Goal: Task Accomplishment & Management: Manage account settings

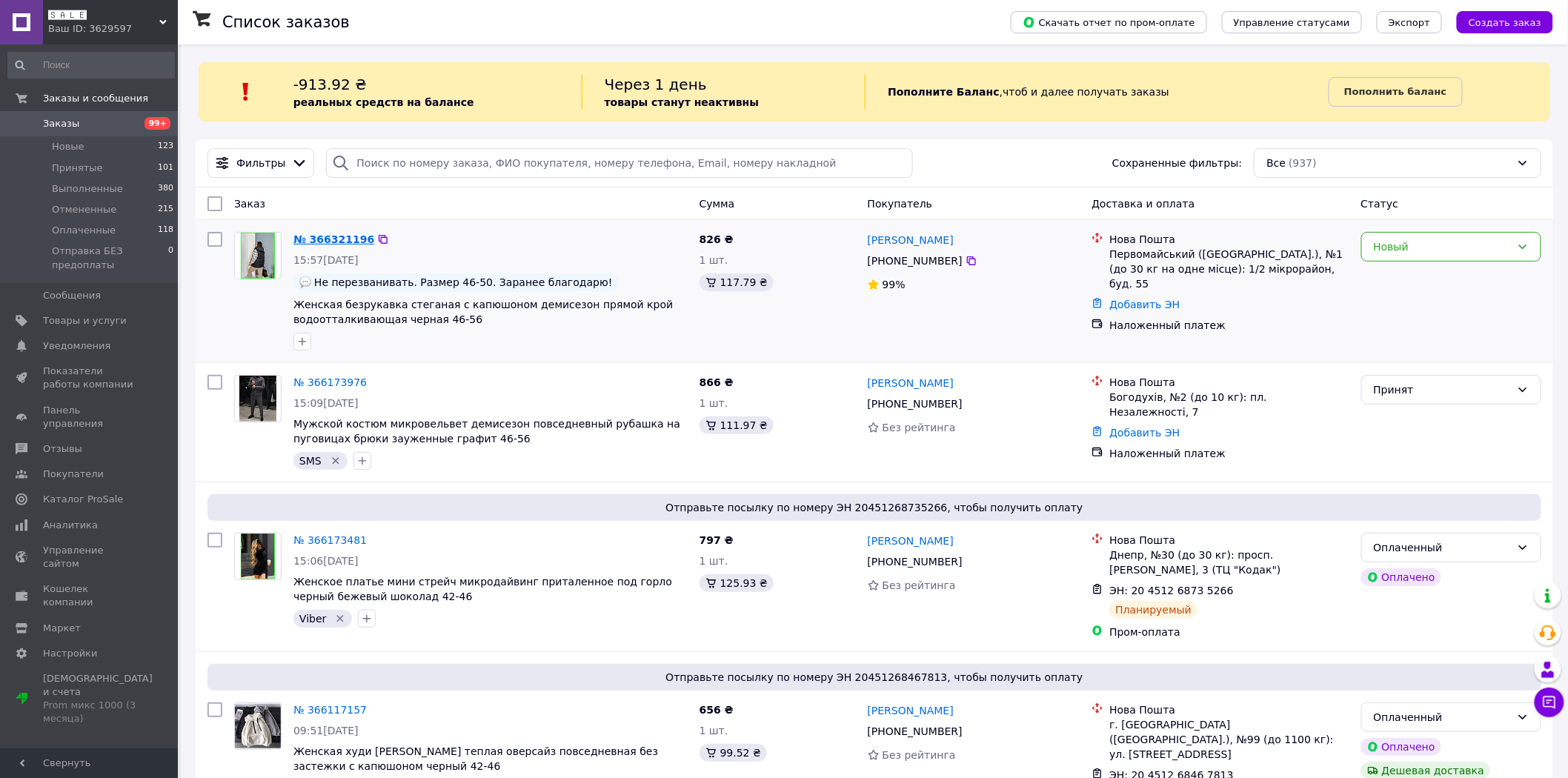
click at [346, 240] on link "№ 366321196" at bounding box center [333, 239] width 81 height 12
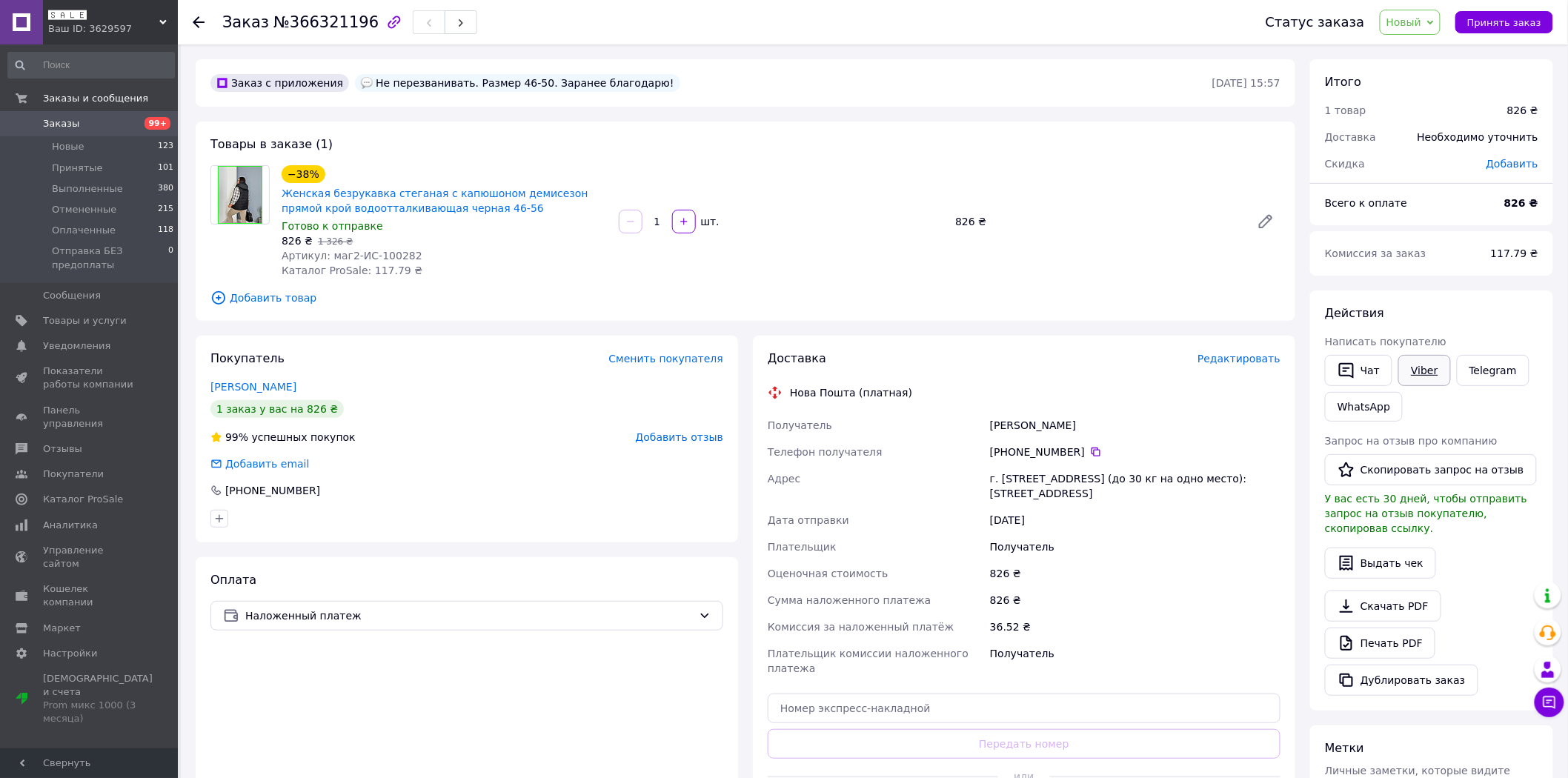
click at [1430, 367] on link "Viber" at bounding box center [1424, 371] width 52 height 31
click at [1417, 17] on span "Новый" at bounding box center [1404, 22] width 36 height 12
click at [1413, 50] on li "Принят" at bounding box center [1456, 52] width 151 height 22
click at [253, 389] on link "Орлова Оксана" at bounding box center [252, 386] width 86 height 12
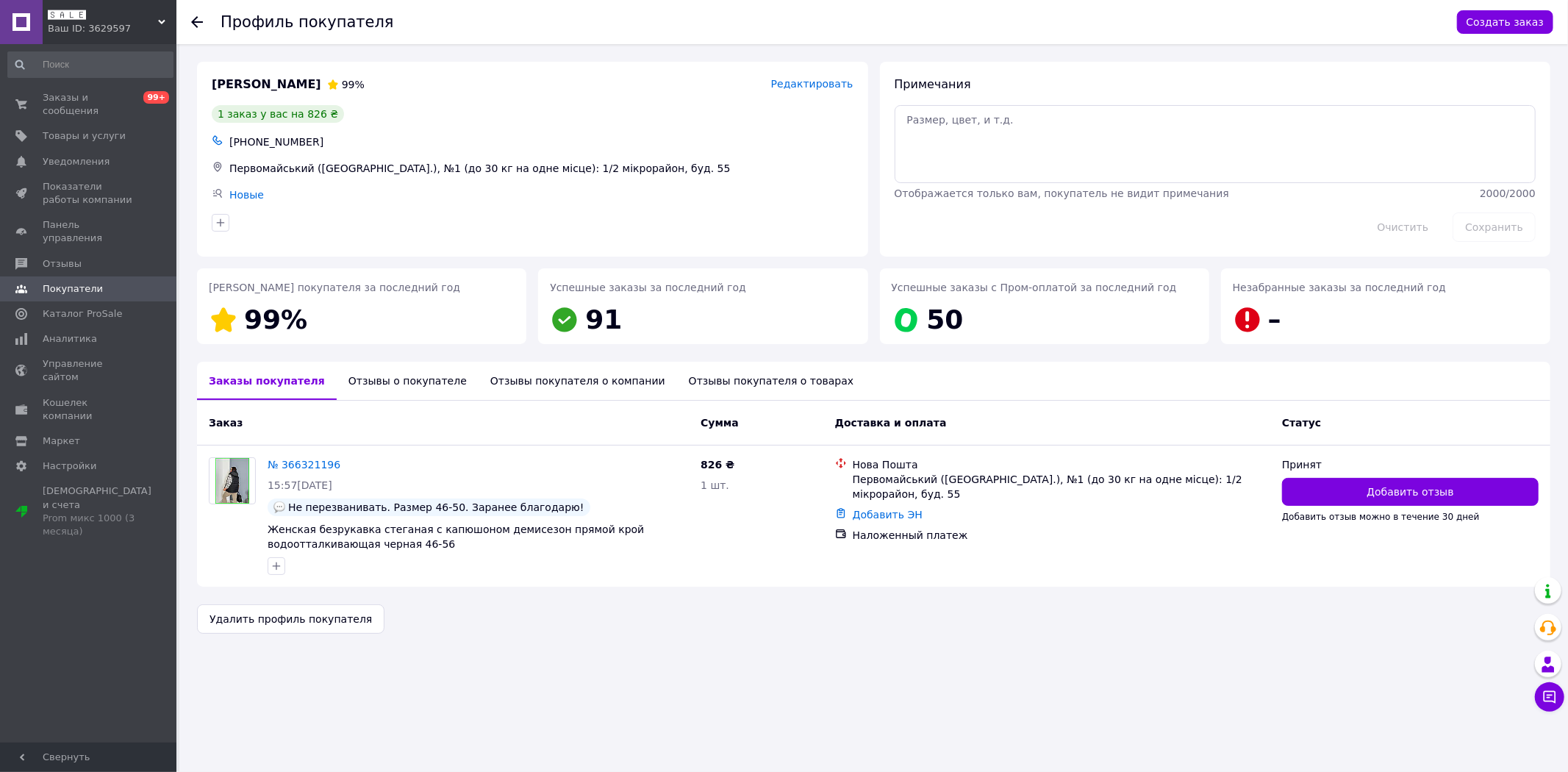
click at [379, 393] on div "Отзывы о покупателе" at bounding box center [407, 381] width 142 height 38
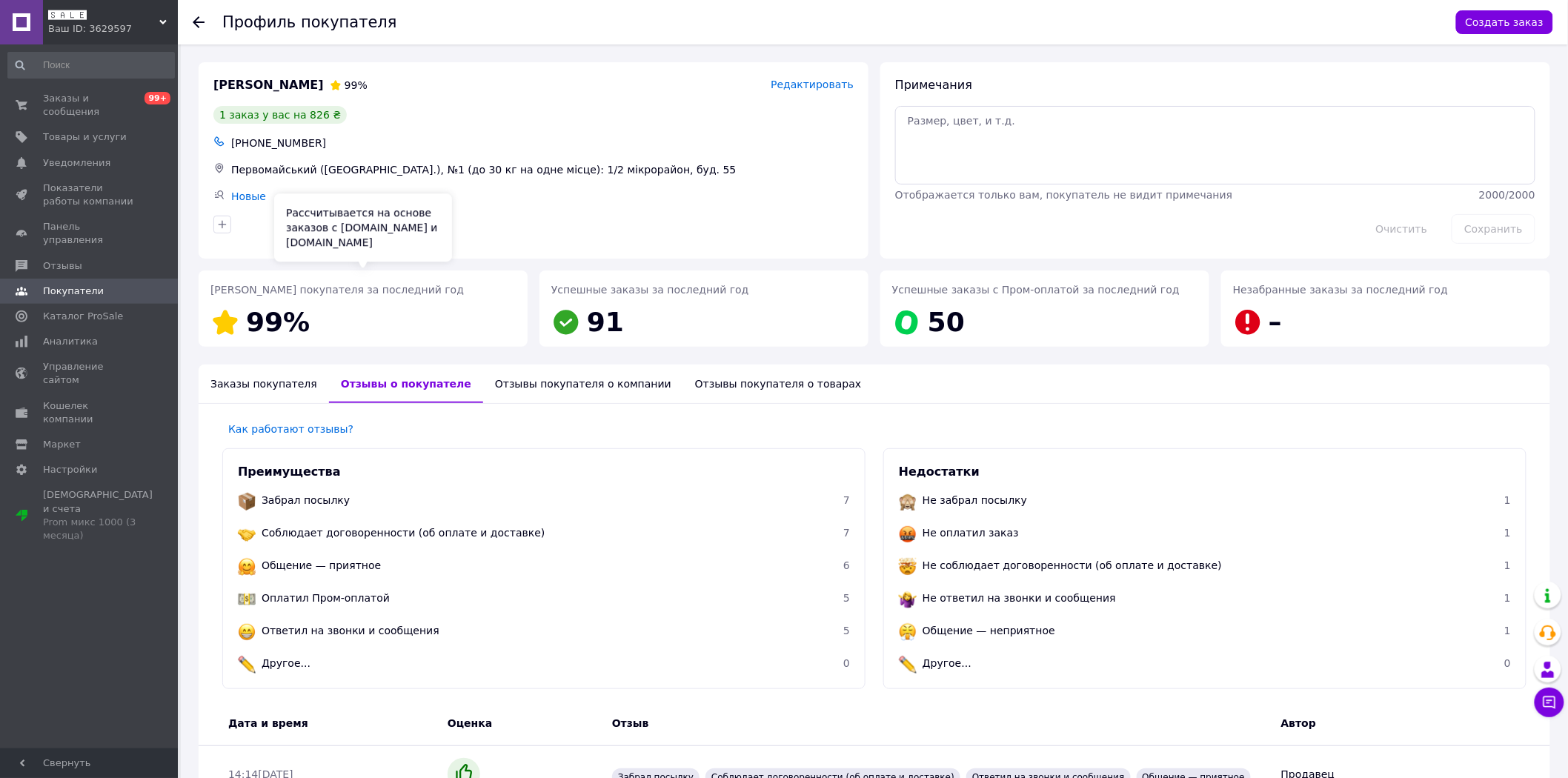
click at [312, 320] on div "Рейтинг покупателя за последний год 99%" at bounding box center [362, 312] width 305 height 59
click at [204, 21] on icon at bounding box center [198, 22] width 12 height 12
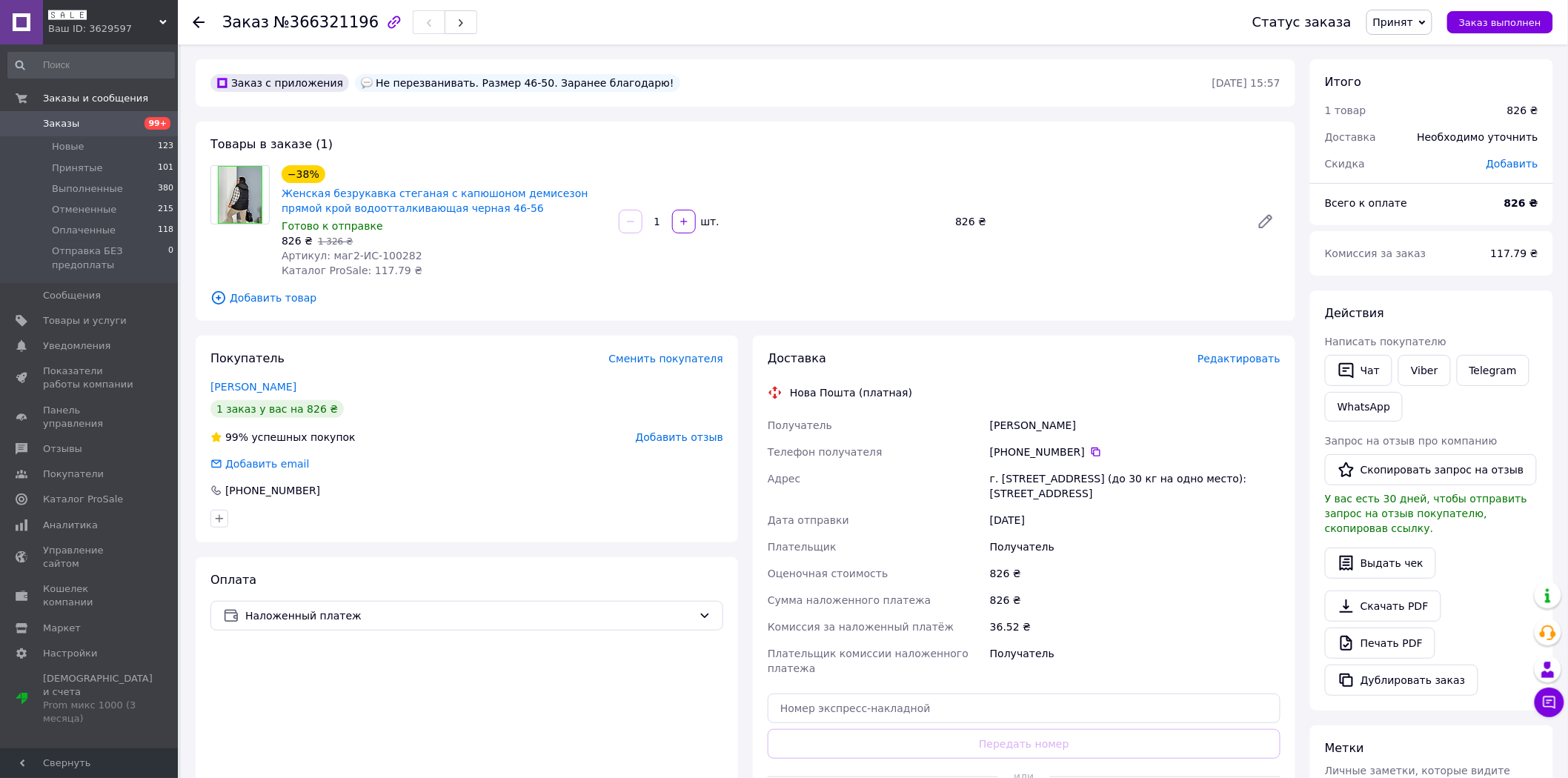
click at [123, 119] on span "Заказы" at bounding box center [90, 124] width 94 height 13
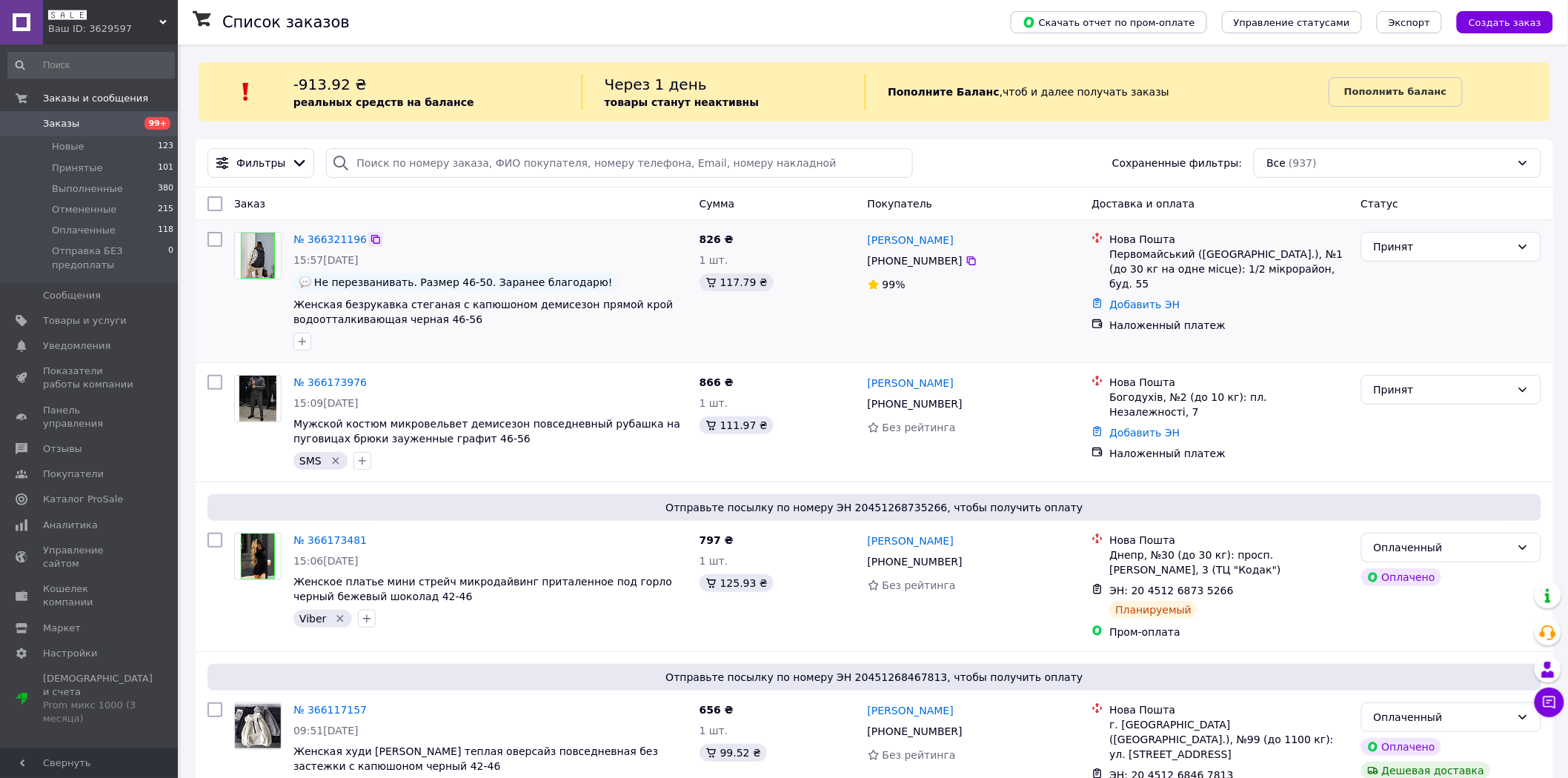
click at [369, 241] on icon at bounding box center [375, 239] width 12 height 12
click at [965, 260] on icon at bounding box center [971, 261] width 12 height 12
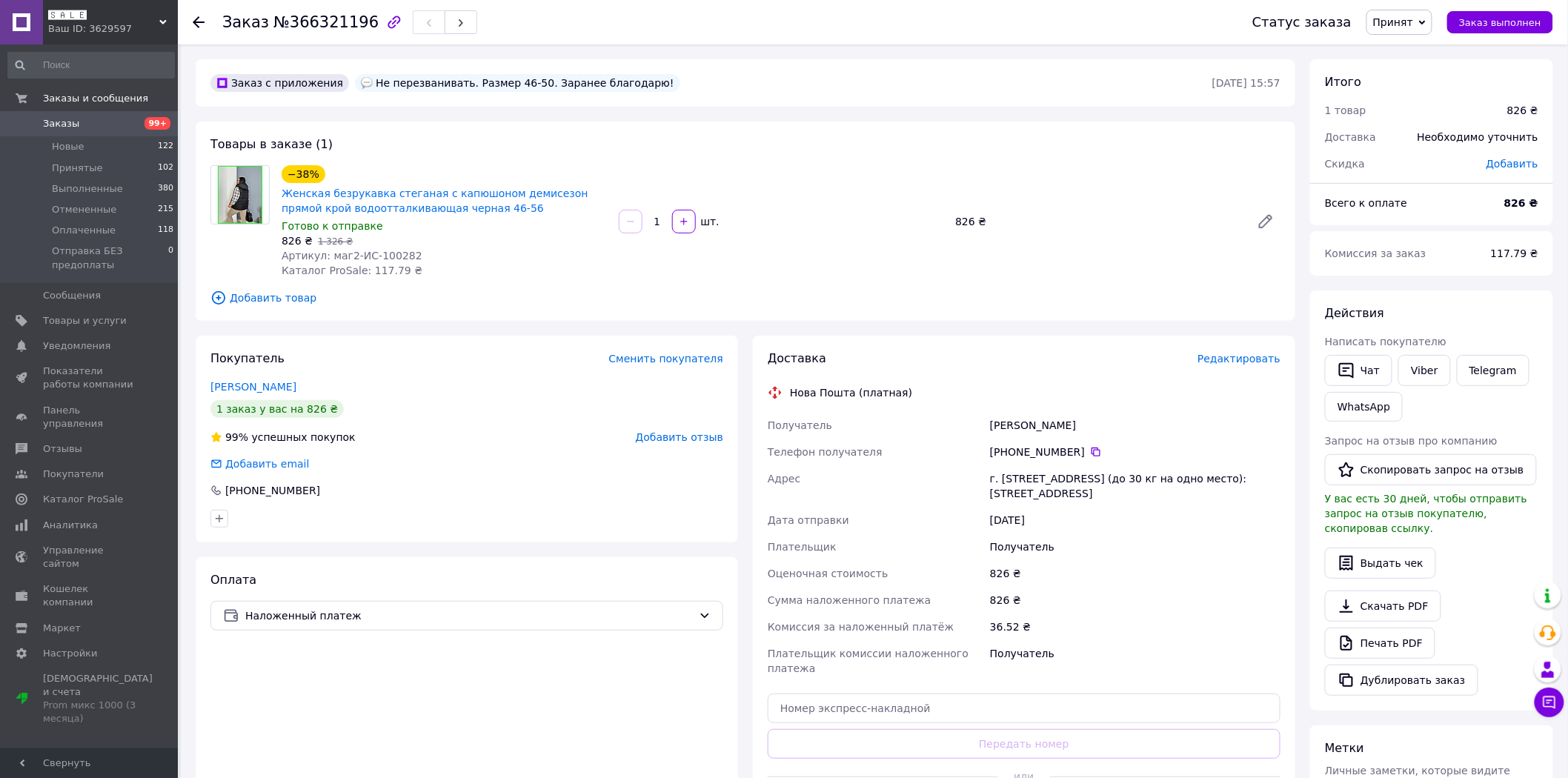
click at [391, 254] on span "Артикул: маг2-ИС-100282" at bounding box center [352, 255] width 141 height 12
copy span "100282"
click at [1092, 449] on icon at bounding box center [1096, 453] width 9 height 9
click at [1012, 429] on div "Орлова Оксана" at bounding box center [1135, 425] width 297 height 27
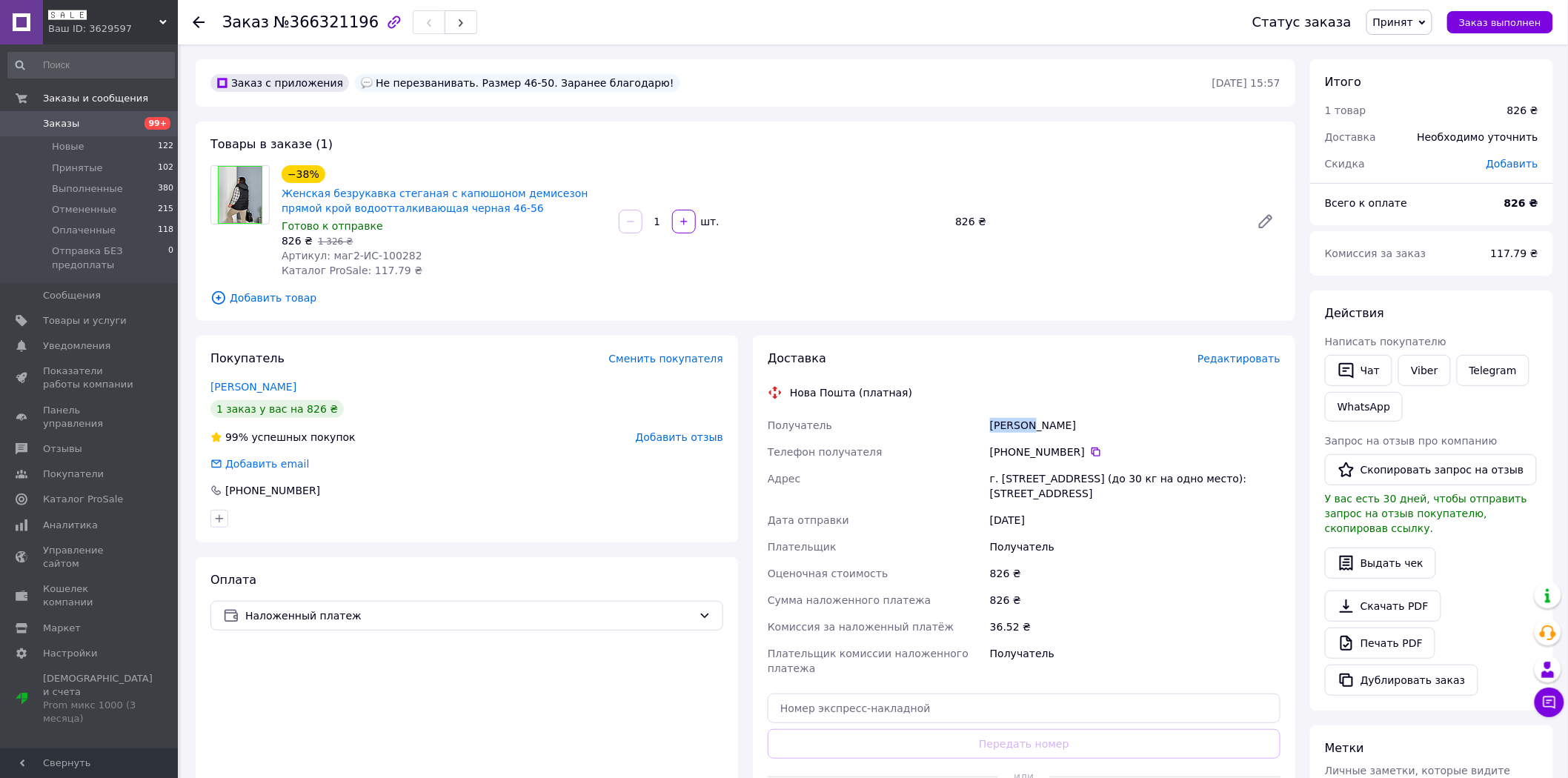
click at [1012, 429] on div "Орлова Оксана" at bounding box center [1135, 425] width 297 height 27
copy div "Орлова Оксана"
click at [1016, 479] on div "г. Златополь (Харьковская обл.), №1 (до 30 кг на одно место): 1/2 микрорайон, д…" at bounding box center [1135, 486] width 297 height 41
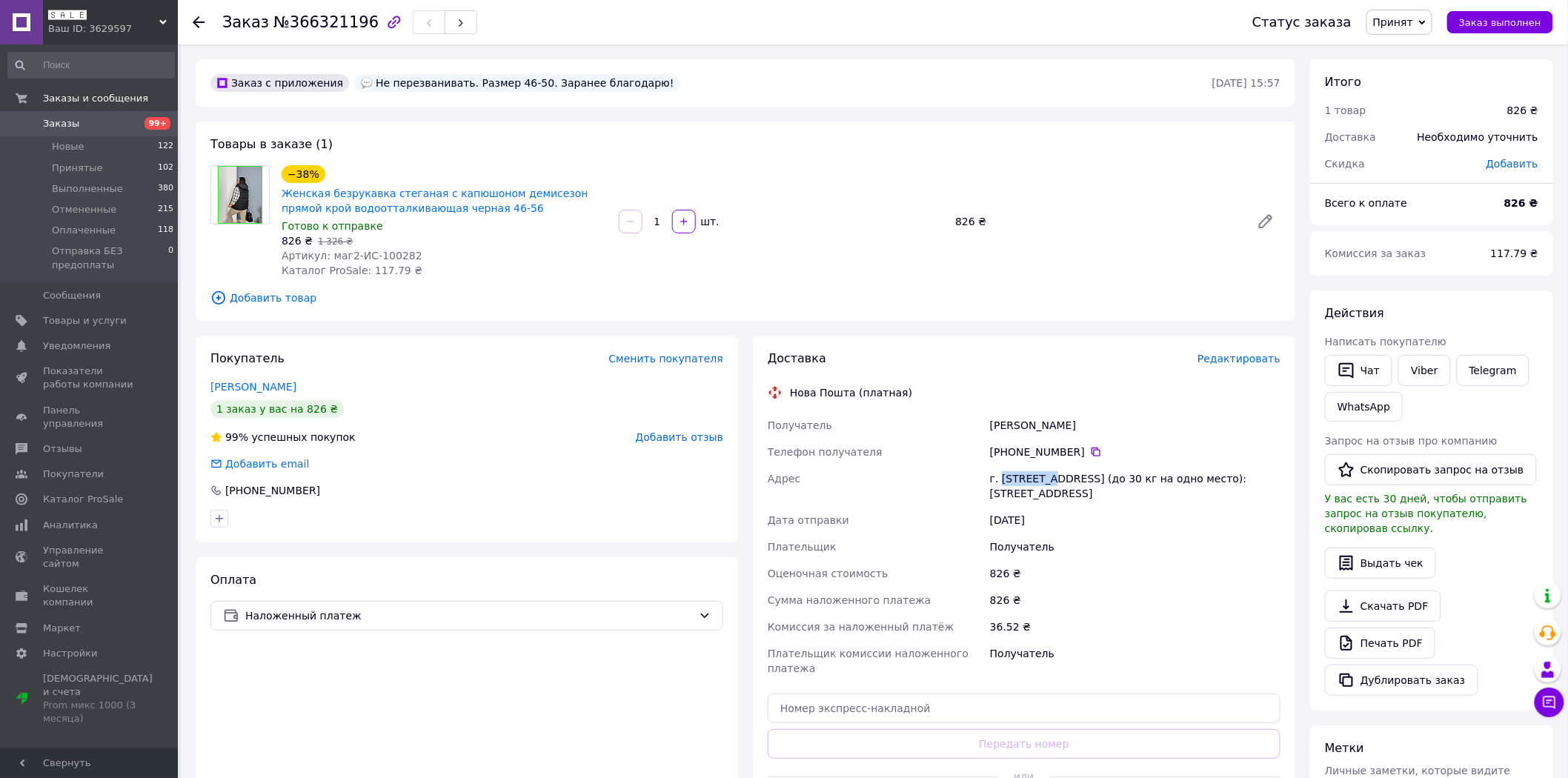
copy div "Златополь"
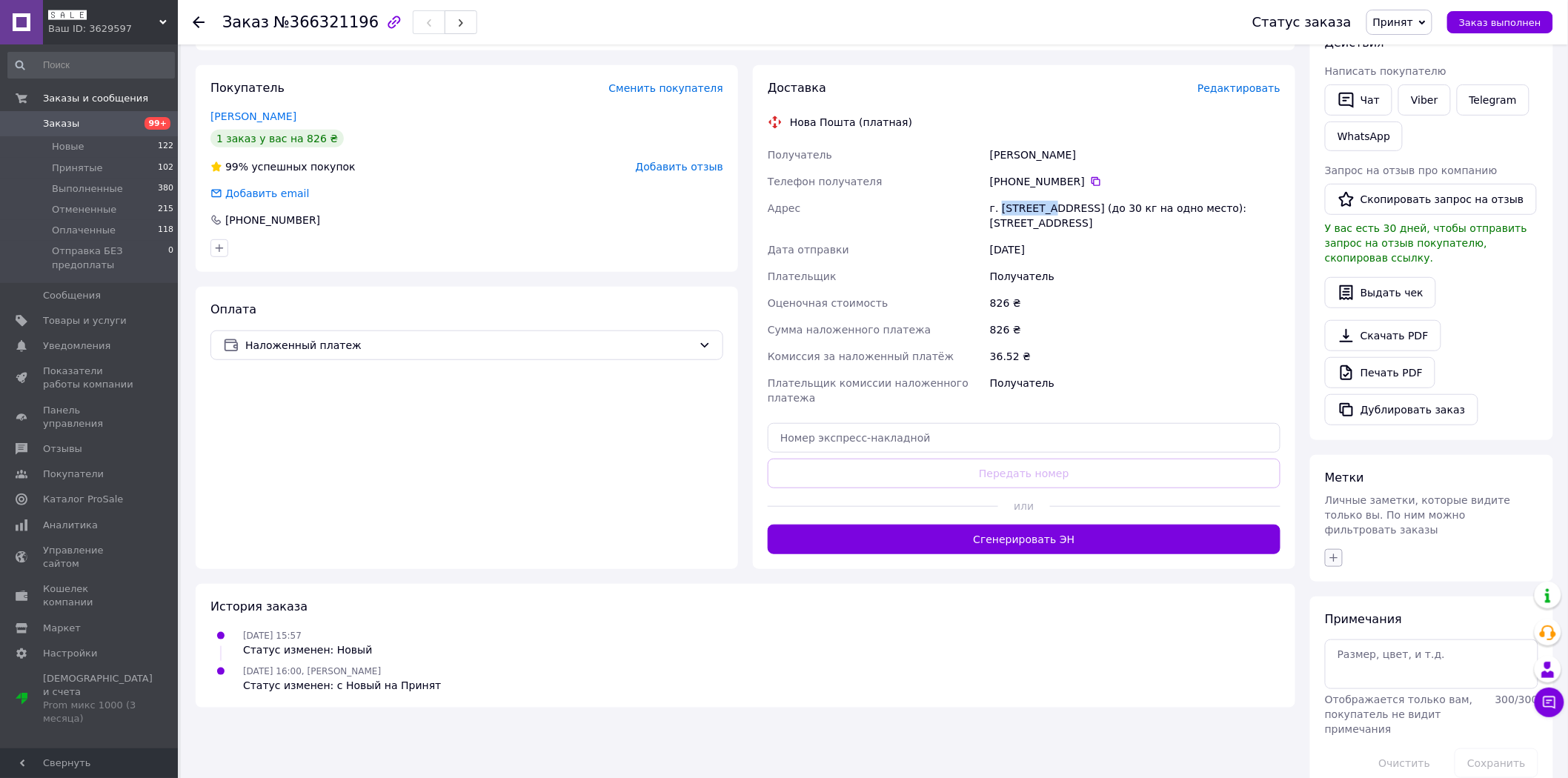
click at [1335, 552] on icon "button" at bounding box center [1333, 558] width 12 height 12
click at [1337, 645] on input "Viber" at bounding box center [1338, 650] width 9 height 9
checkbox input "true"
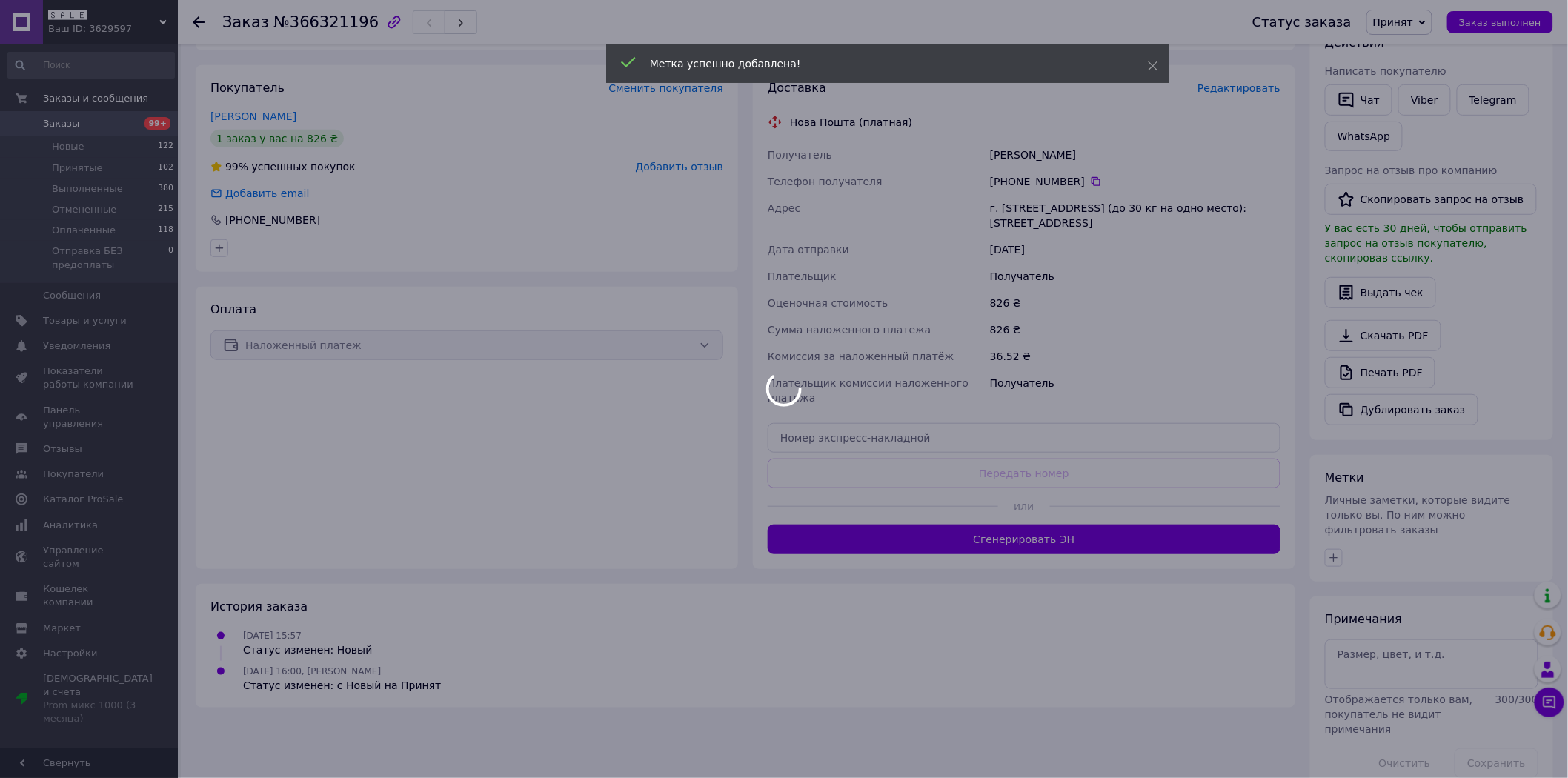
scroll to position [268, 0]
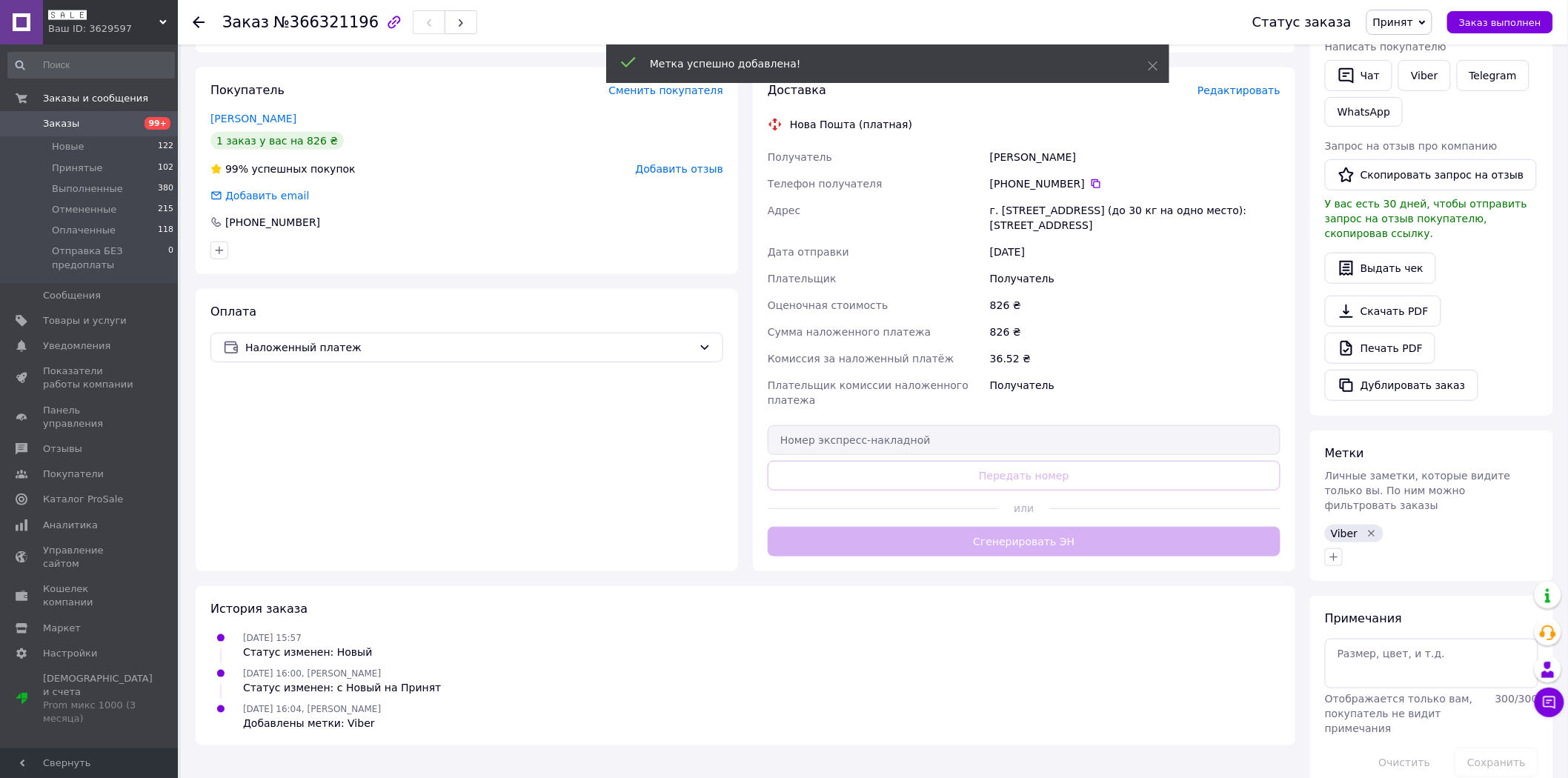
click at [83, 121] on span "Заказы" at bounding box center [90, 124] width 94 height 13
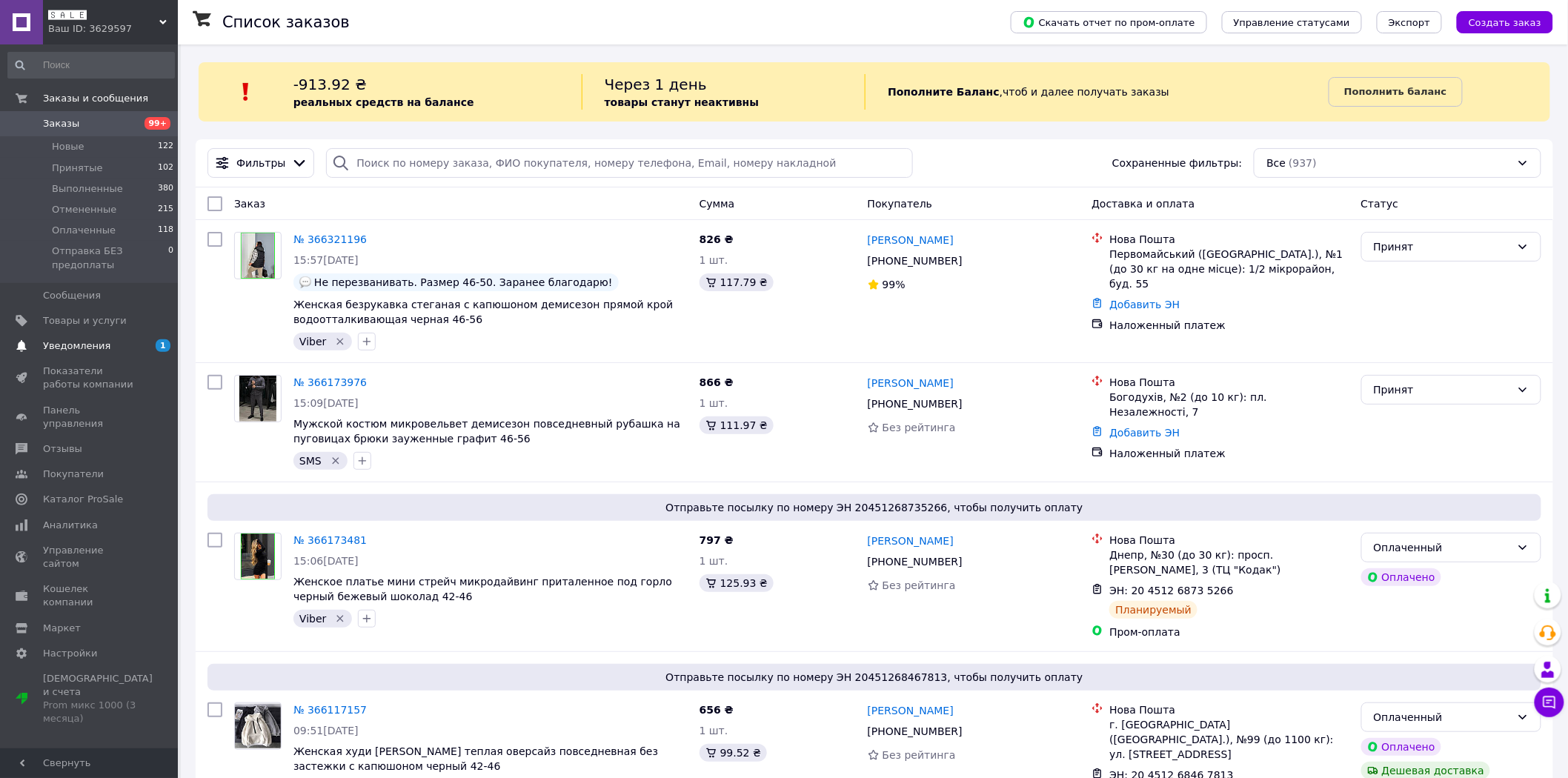
click at [161, 339] on span "1" at bounding box center [163, 346] width 15 height 13
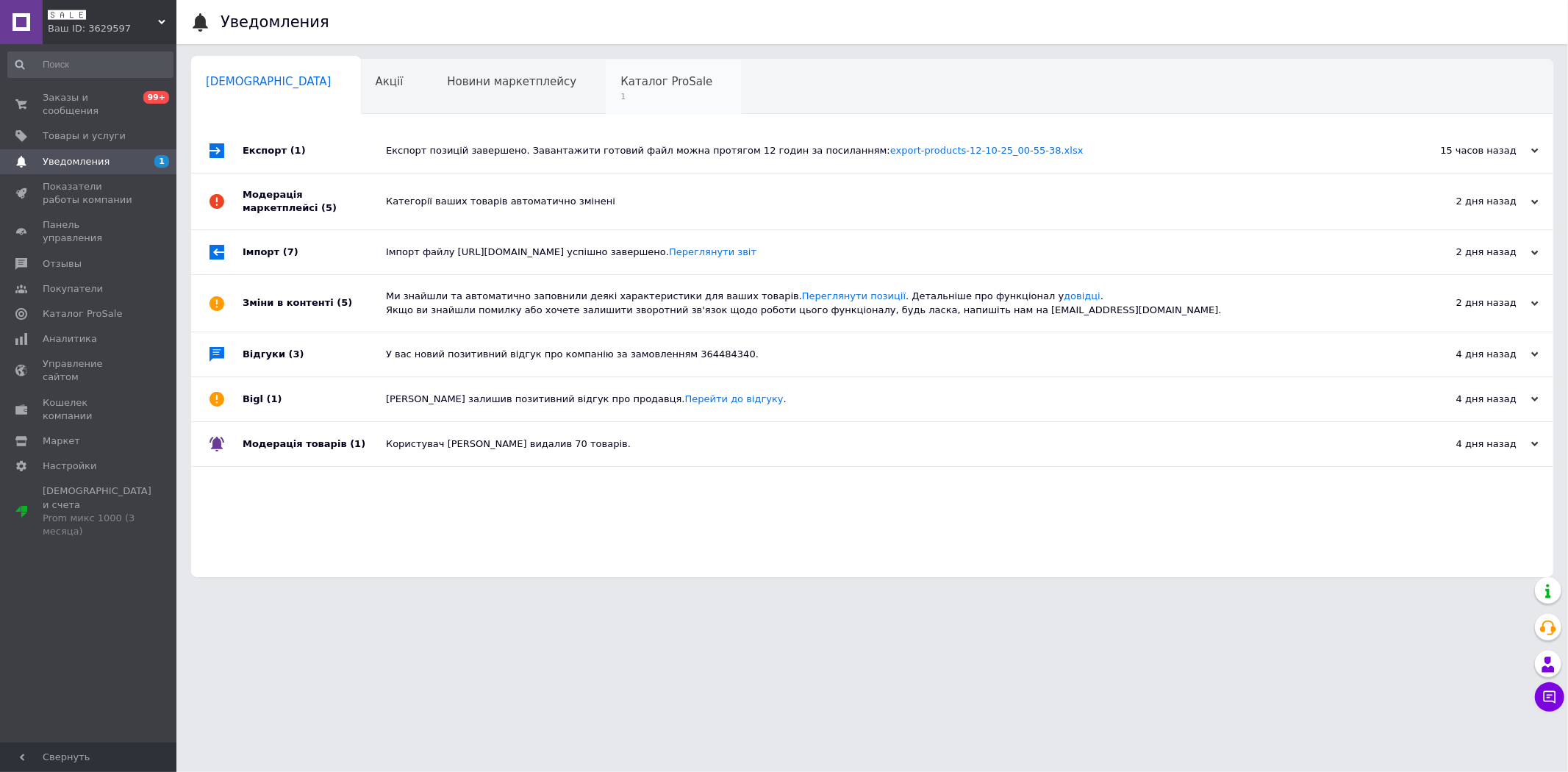
click at [621, 87] on span "Каталог ProSale" at bounding box center [667, 81] width 92 height 13
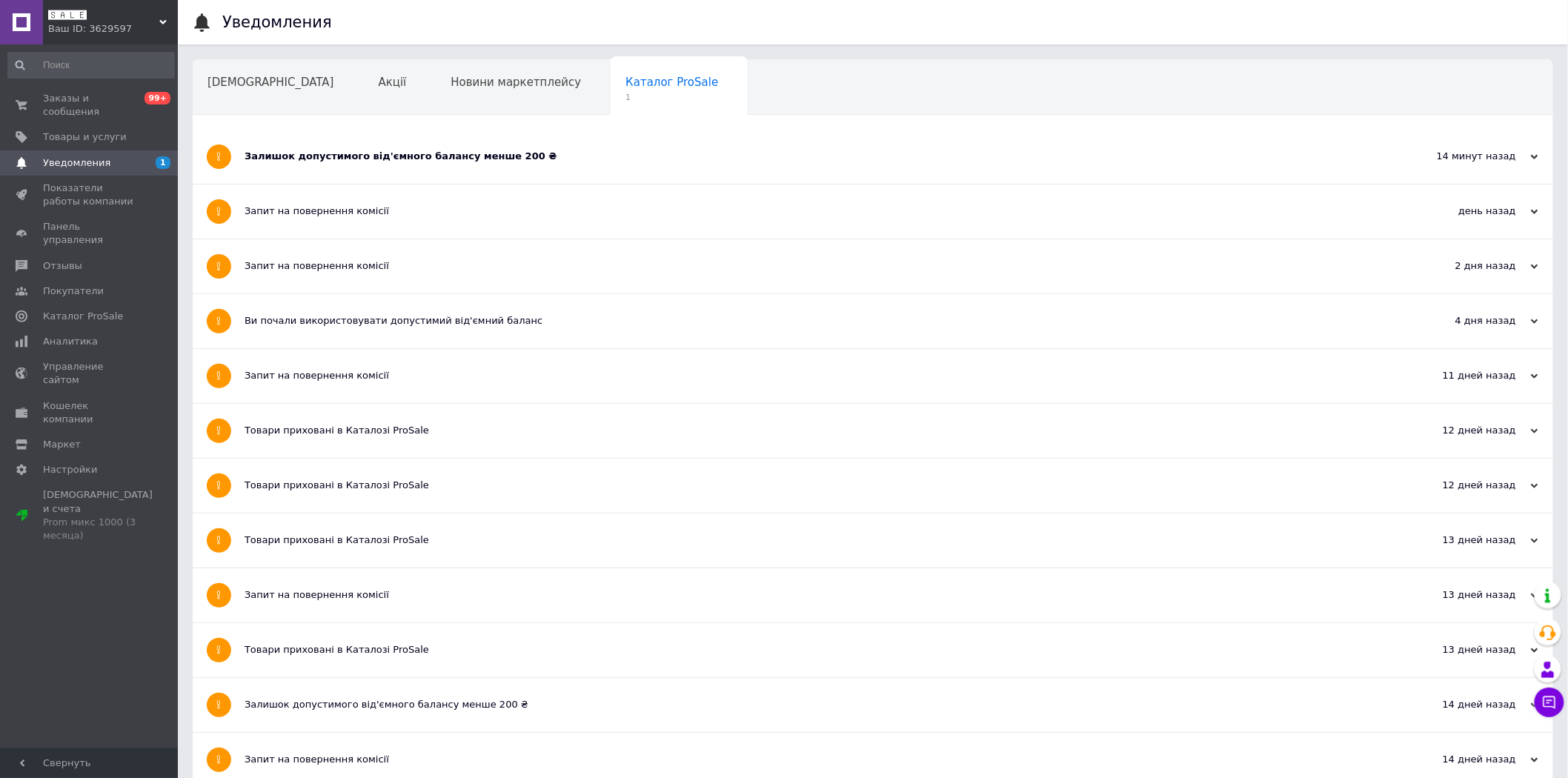
click at [537, 146] on div "Залишок допустимого від'ємного балансу менше 200 ₴" at bounding box center [816, 157] width 1145 height 54
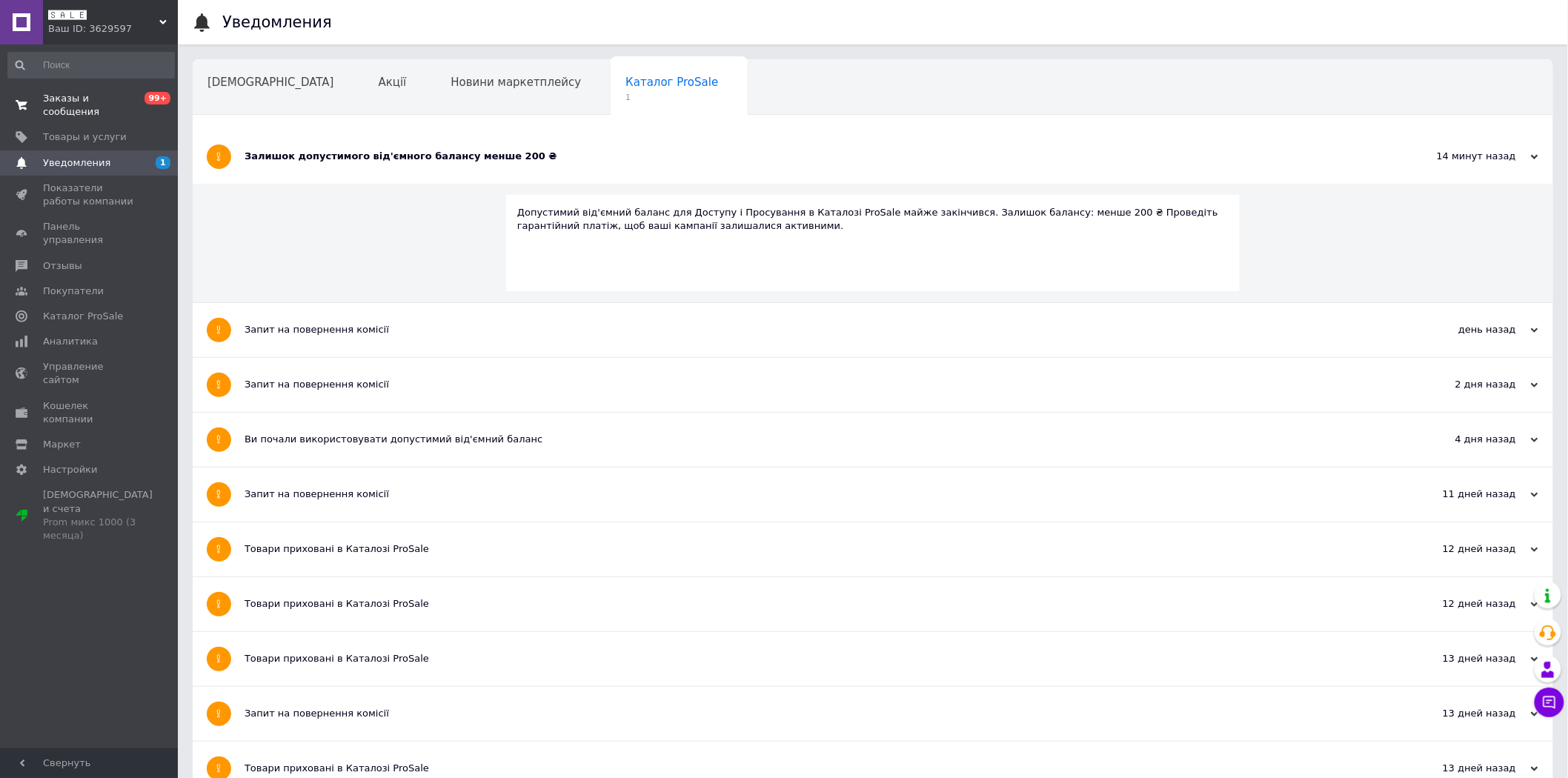
click at [115, 99] on span "Заказы и сообщения" at bounding box center [90, 105] width 94 height 27
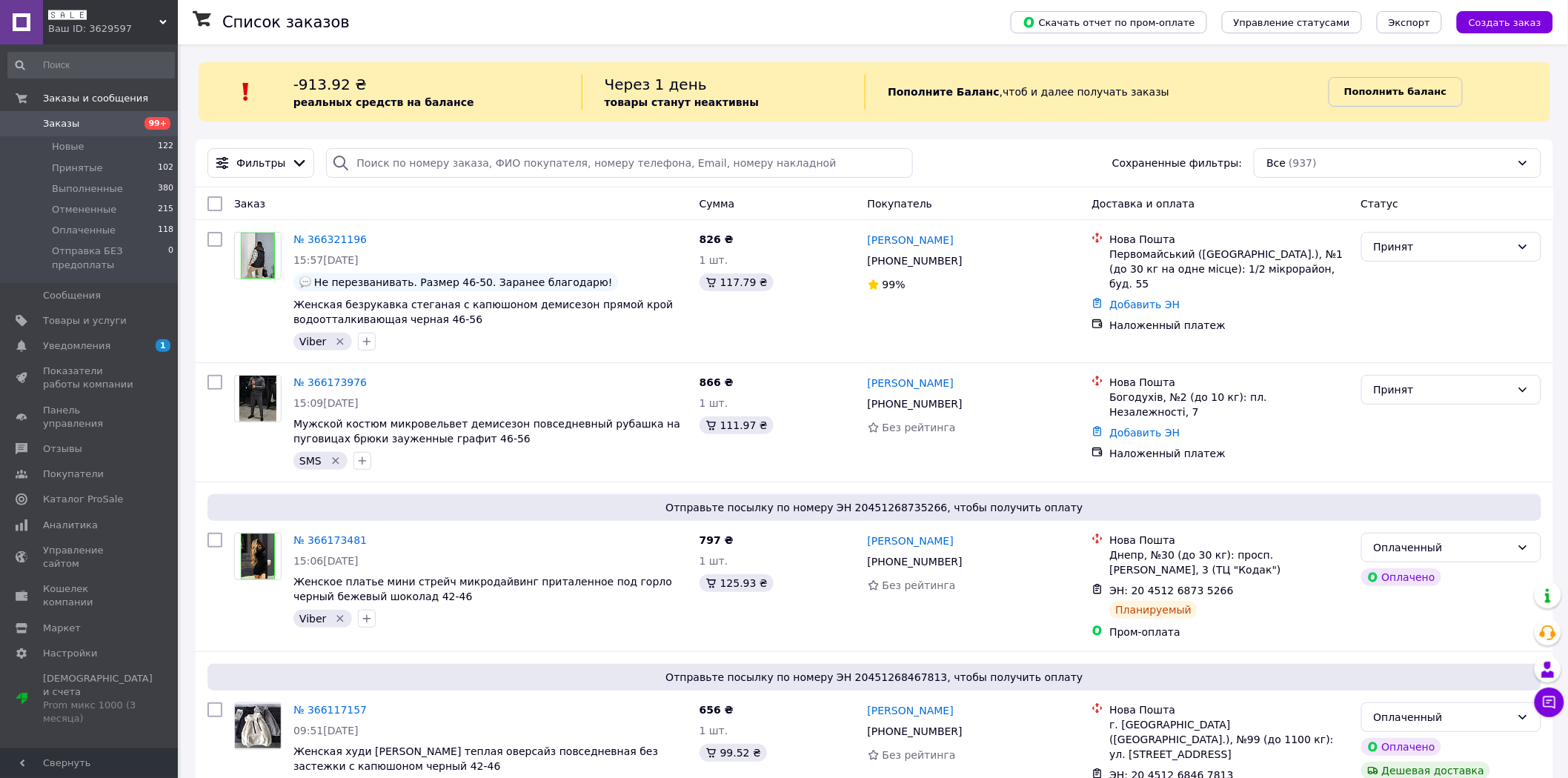
click at [1352, 91] on b "Пополнить баланс" at bounding box center [1395, 91] width 102 height 11
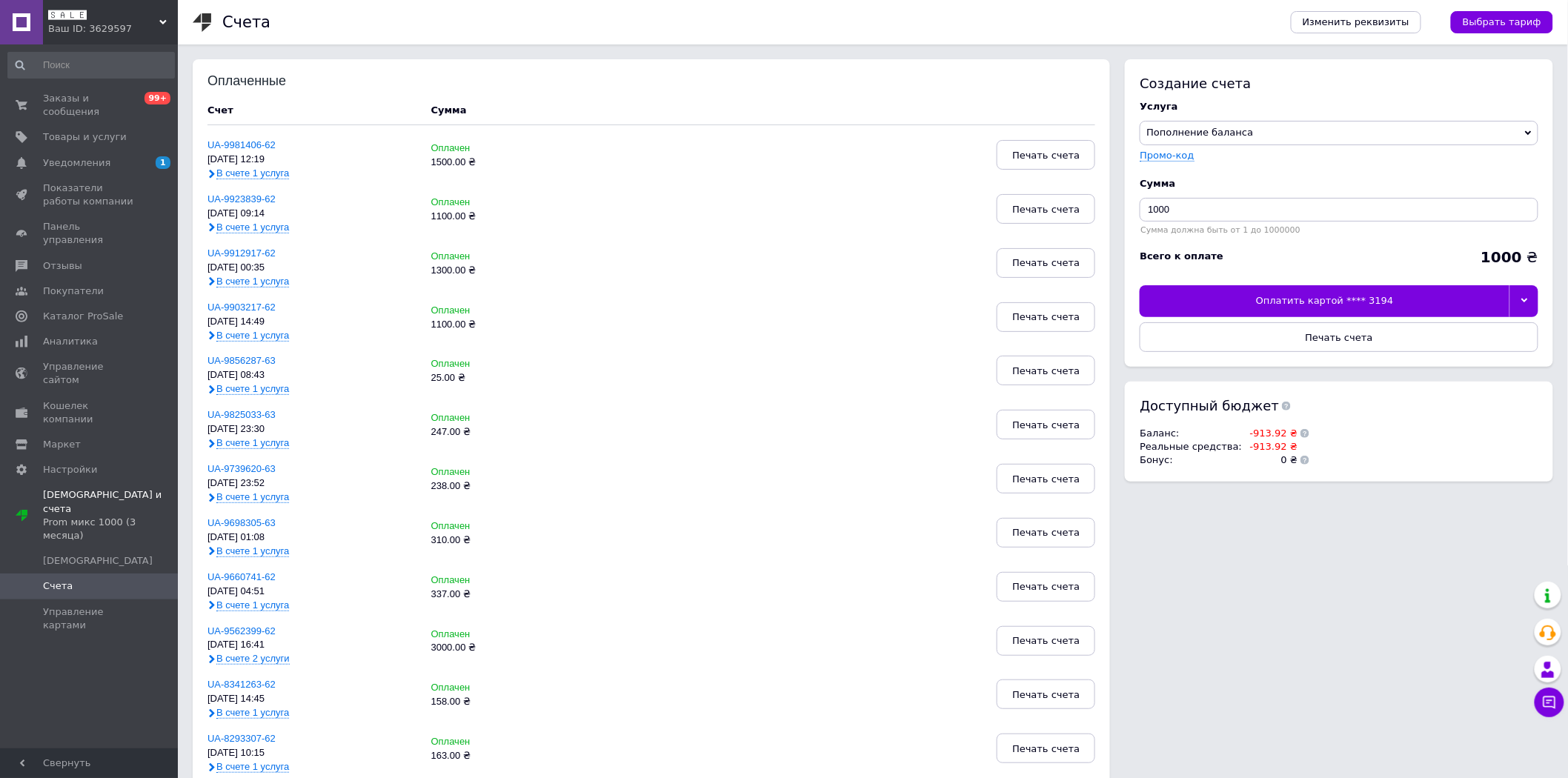
click at [1358, 293] on div "Оплатить картой **** 3194" at bounding box center [1324, 301] width 369 height 31
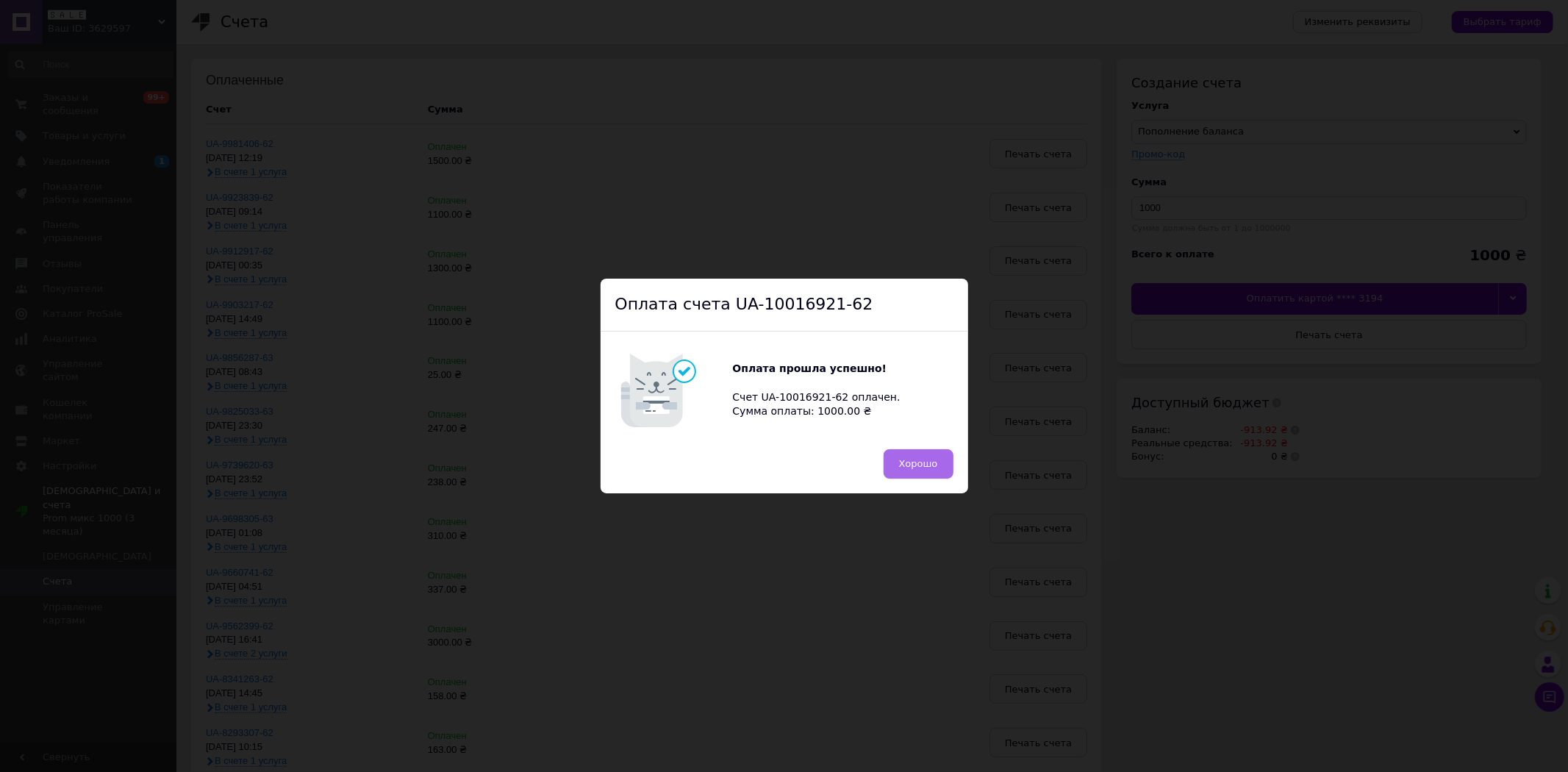
click at [917, 464] on span "Хорошо" at bounding box center [919, 464] width 39 height 11
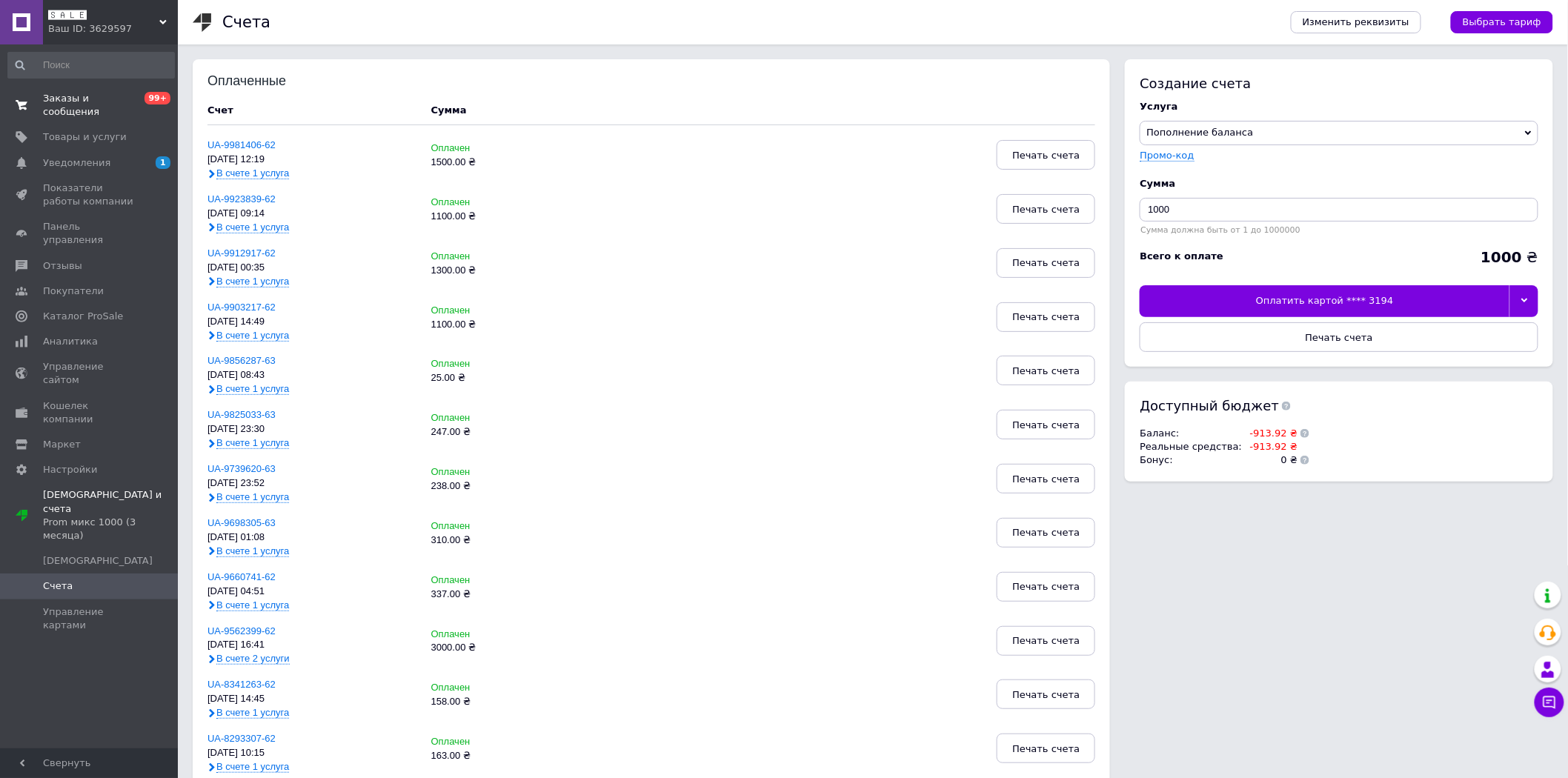
click at [92, 99] on span "Заказы и сообщения" at bounding box center [90, 105] width 94 height 27
